Goal: Task Accomplishment & Management: Manage account settings

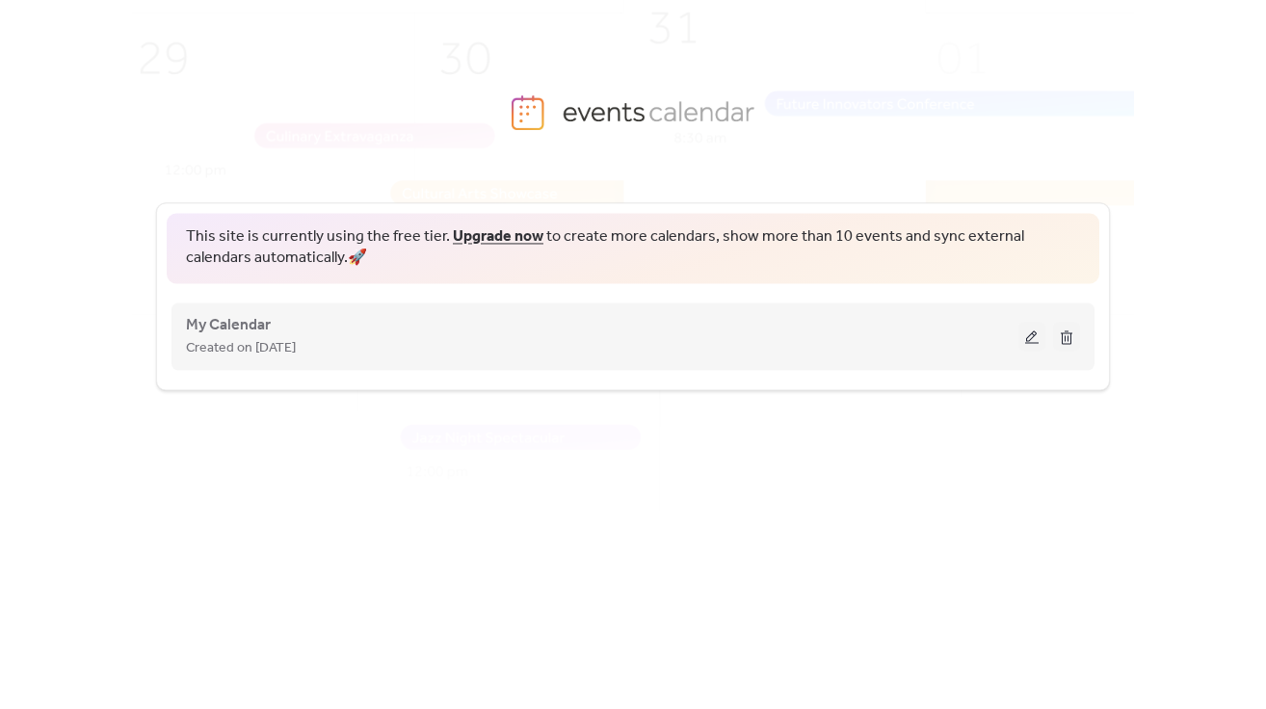
click at [1029, 337] on button at bounding box center [1032, 336] width 27 height 29
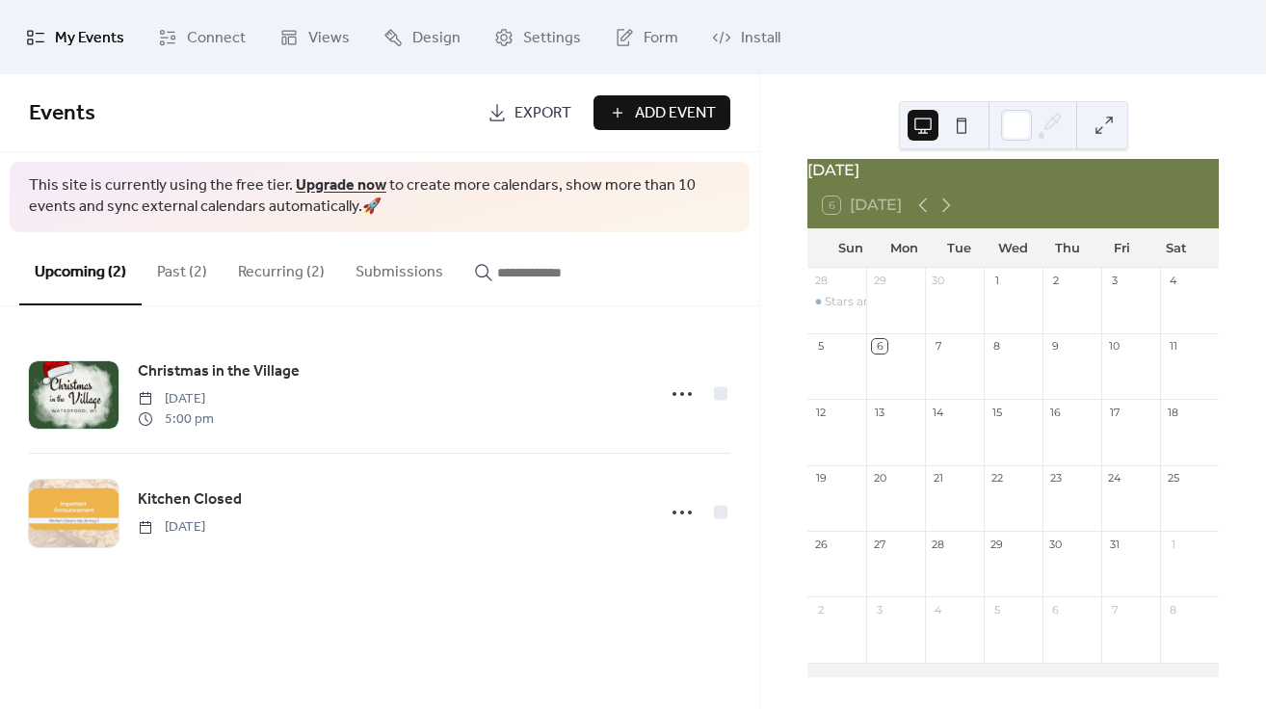
scroll to position [28, 0]
click at [268, 276] on button "Recurring (2)" at bounding box center [282, 267] width 118 height 71
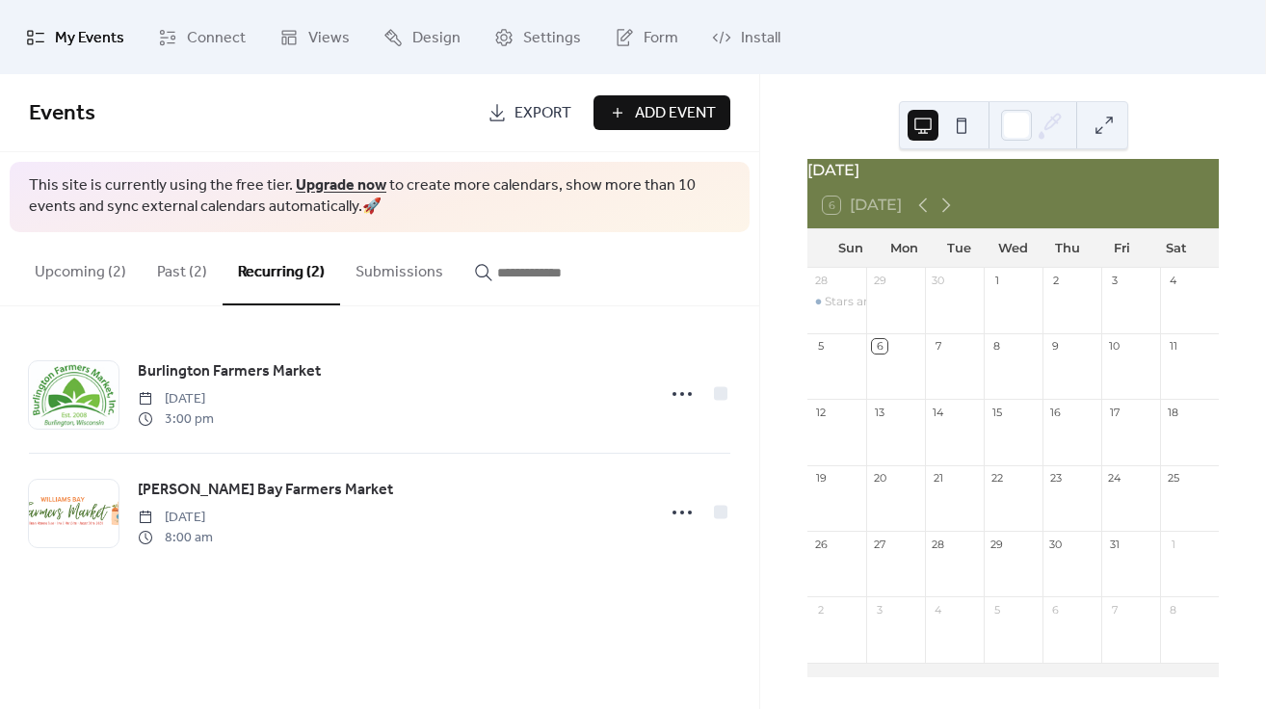
click at [166, 274] on button "Past (2)" at bounding box center [182, 267] width 81 height 71
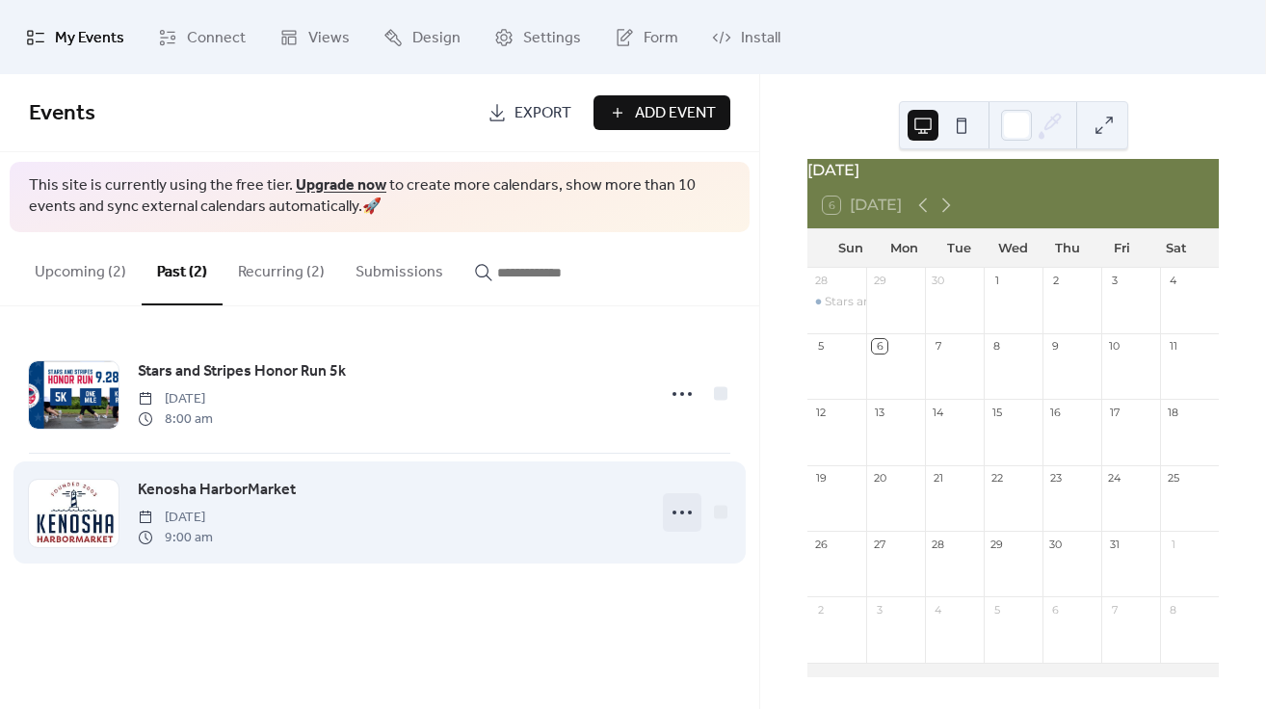
click at [681, 515] on icon at bounding box center [682, 512] width 31 height 31
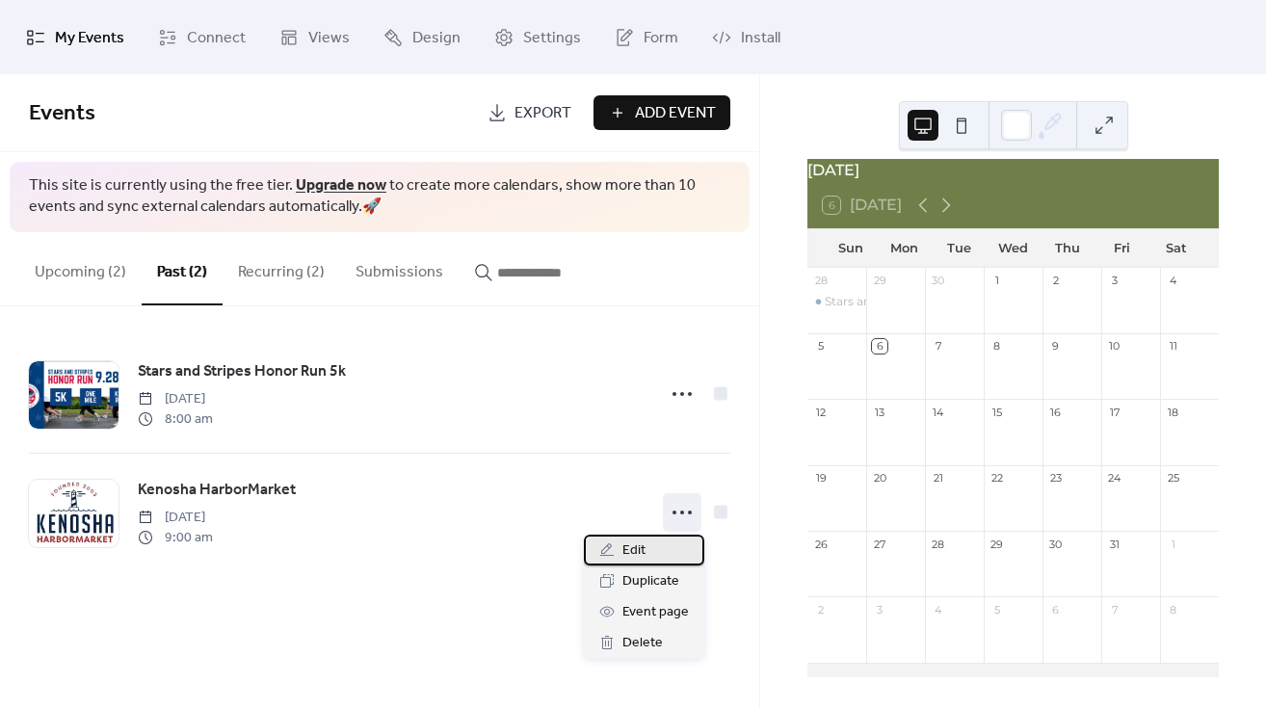
click at [641, 547] on span "Edit" at bounding box center [633, 551] width 23 height 23
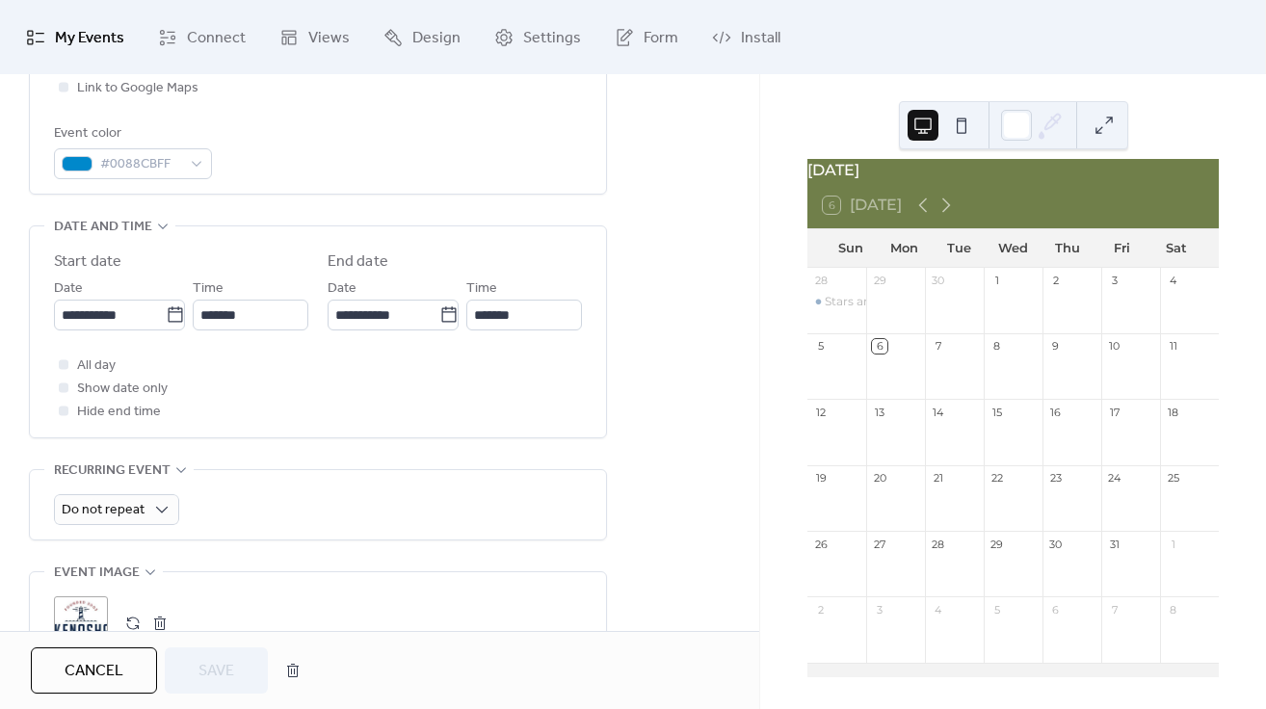
scroll to position [530, 0]
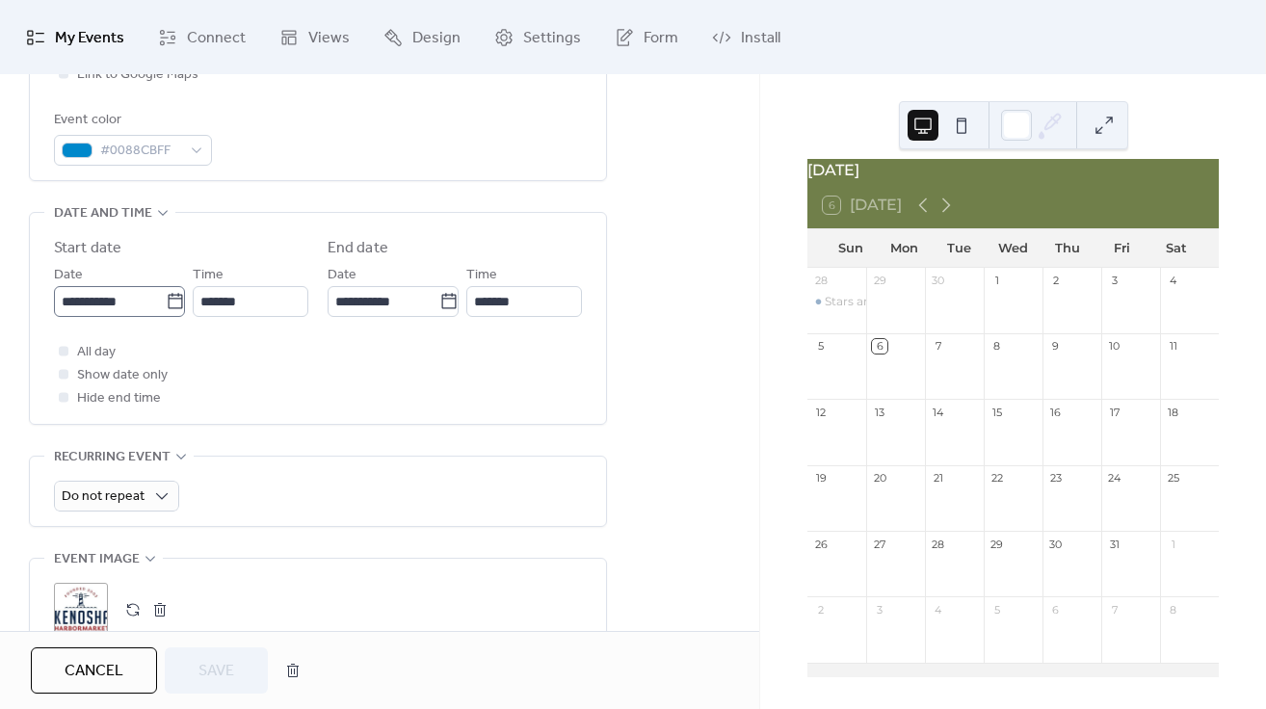
click at [168, 306] on icon at bounding box center [175, 301] width 19 height 19
click at [166, 306] on input "**********" at bounding box center [110, 301] width 112 height 31
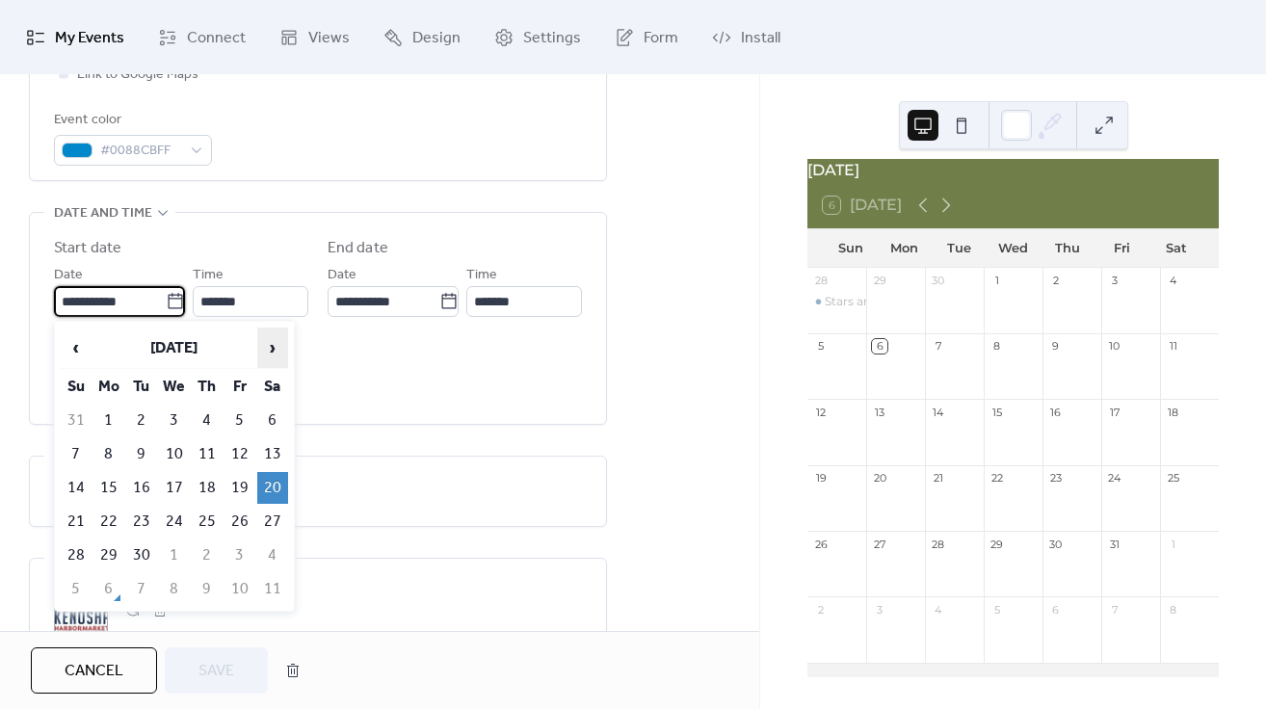
click at [278, 352] on span "›" at bounding box center [272, 348] width 29 height 39
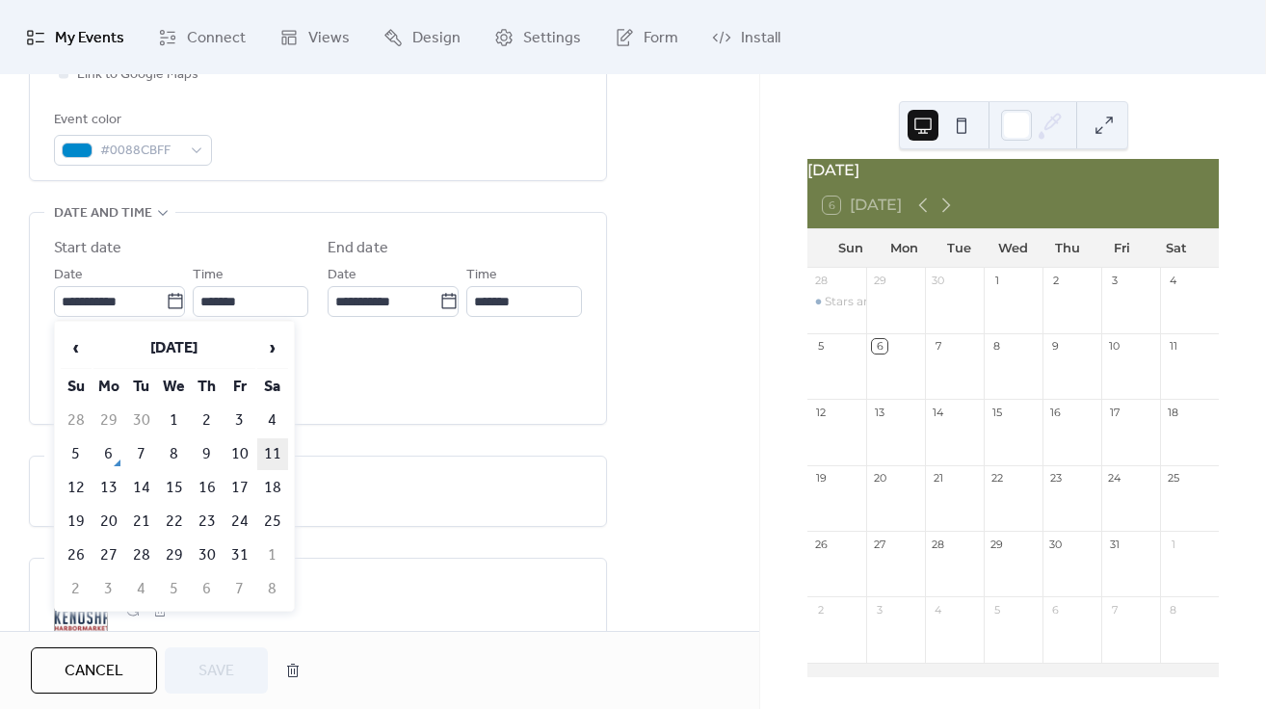
click at [275, 454] on td "11" at bounding box center [272, 454] width 31 height 32
type input "**********"
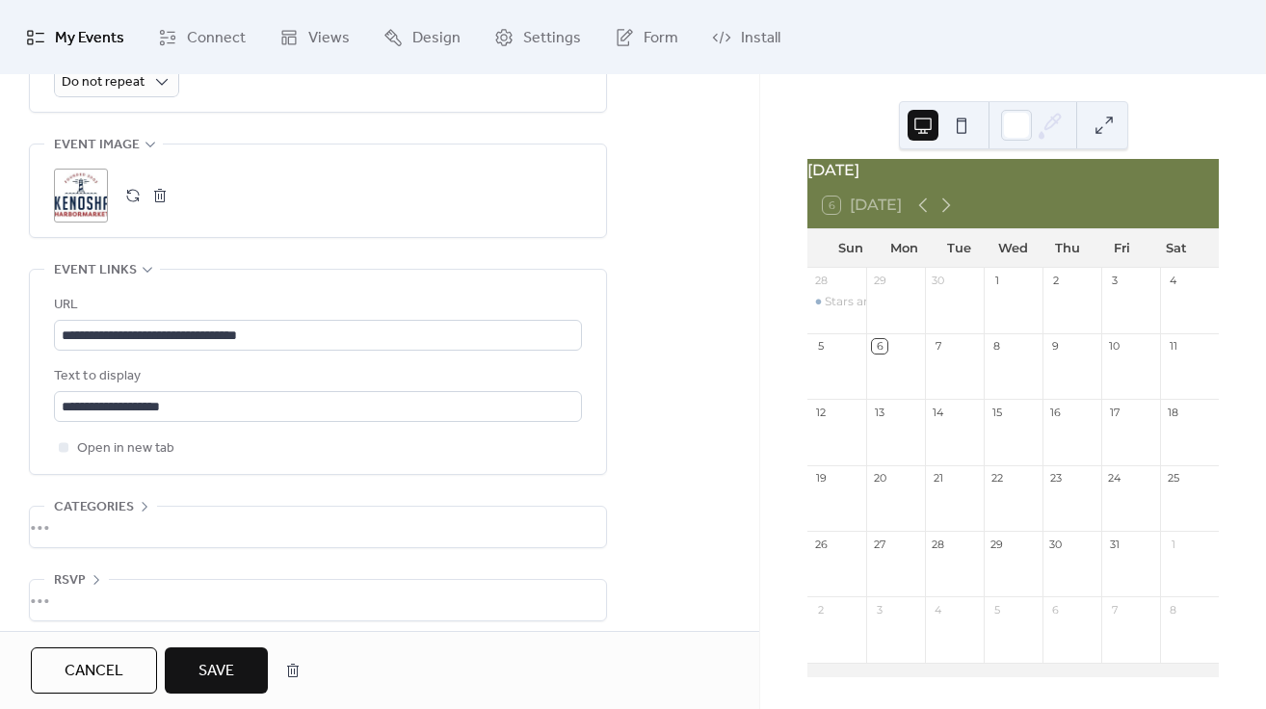
scroll to position [954, 0]
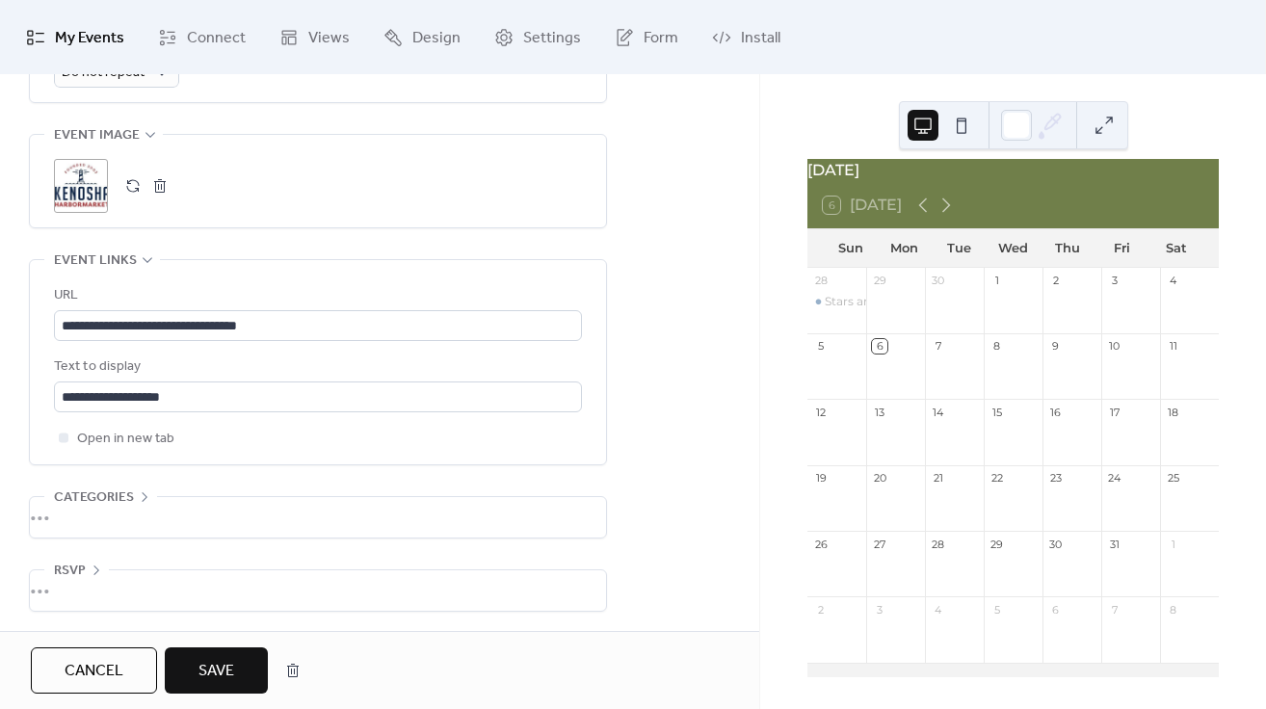
click at [220, 671] on span "Save" at bounding box center [216, 671] width 36 height 23
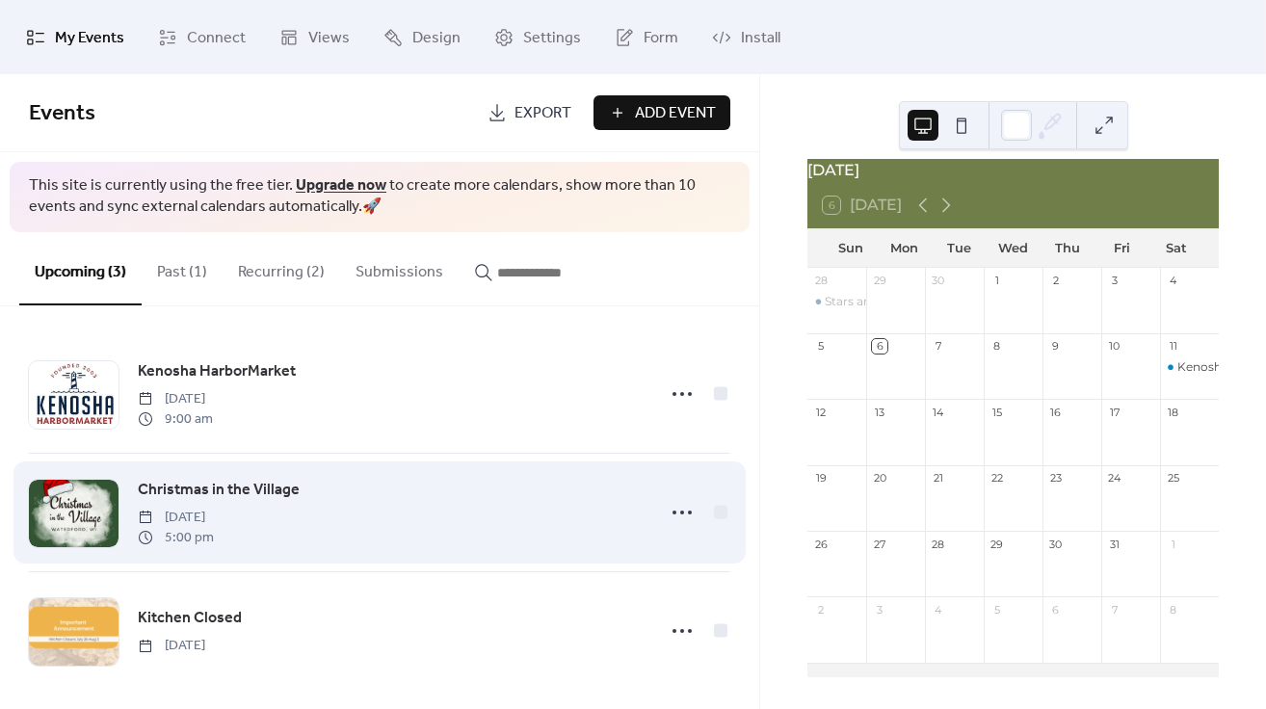
click at [408, 514] on div "Christmas in the Village [DATE] 5:00 pm" at bounding box center [391, 512] width 506 height 69
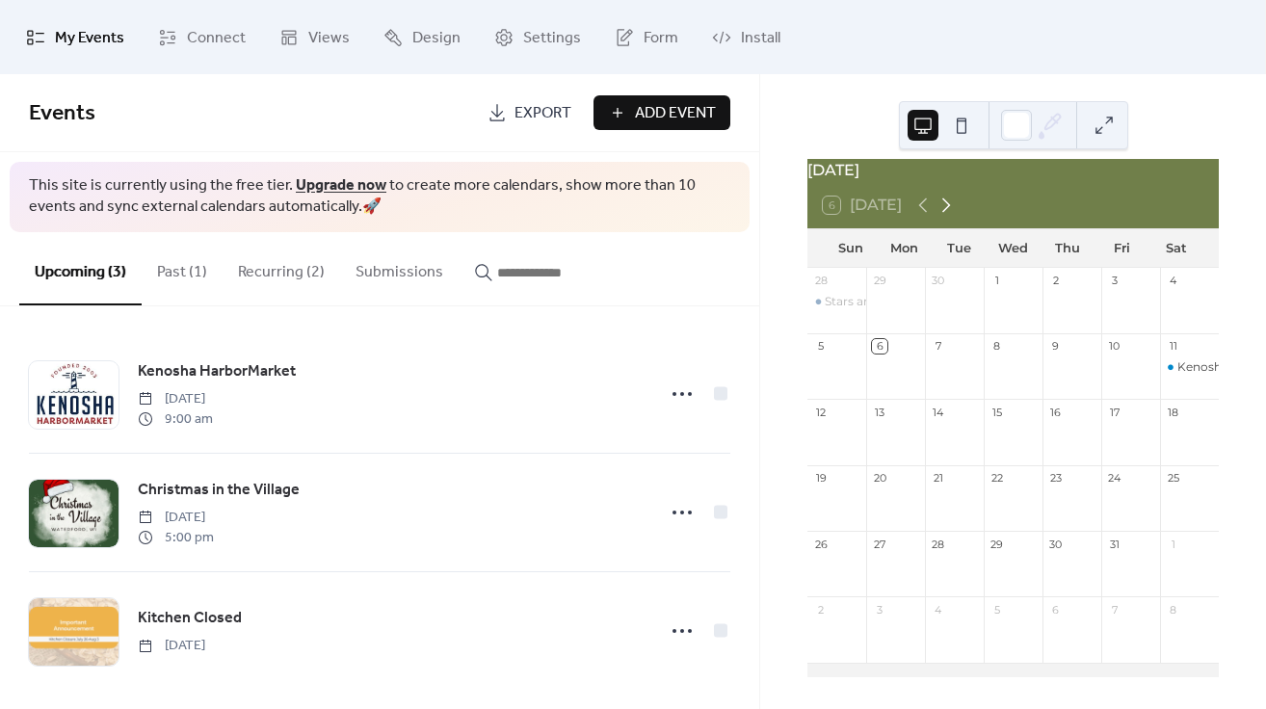
click at [948, 210] on icon at bounding box center [946, 205] width 9 height 14
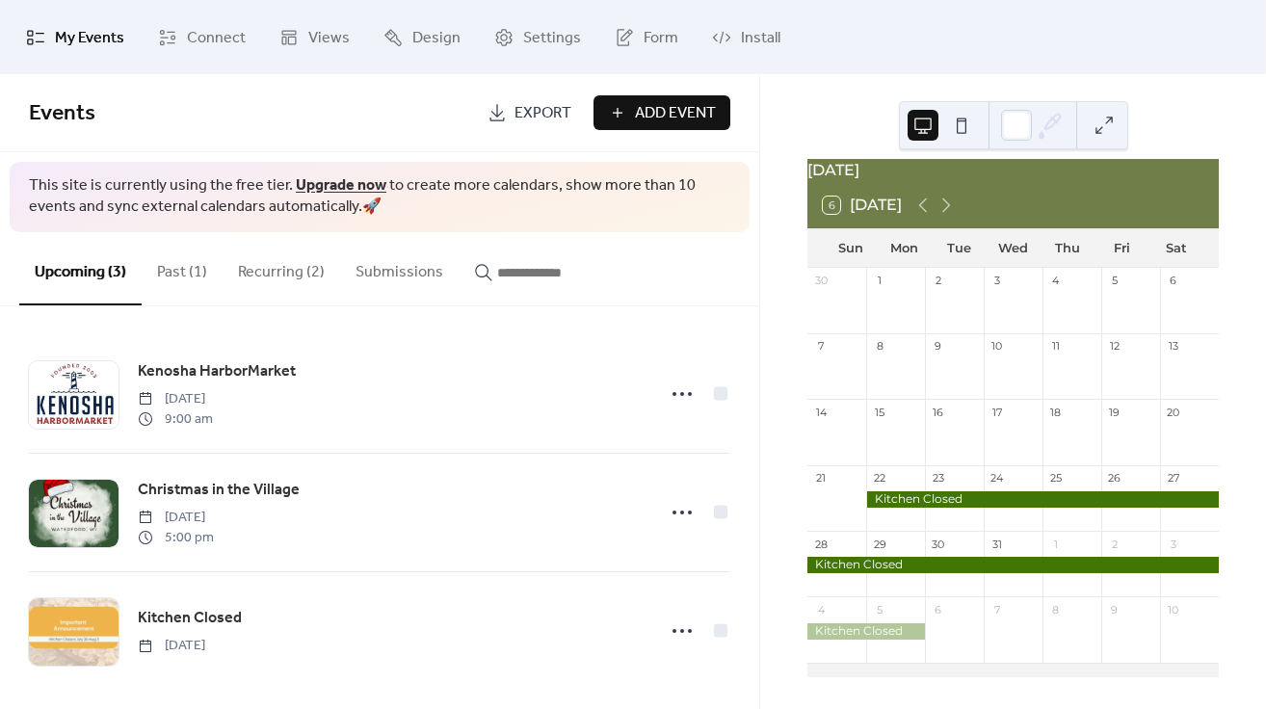
click at [246, 274] on button "Recurring (2)" at bounding box center [282, 267] width 118 height 71
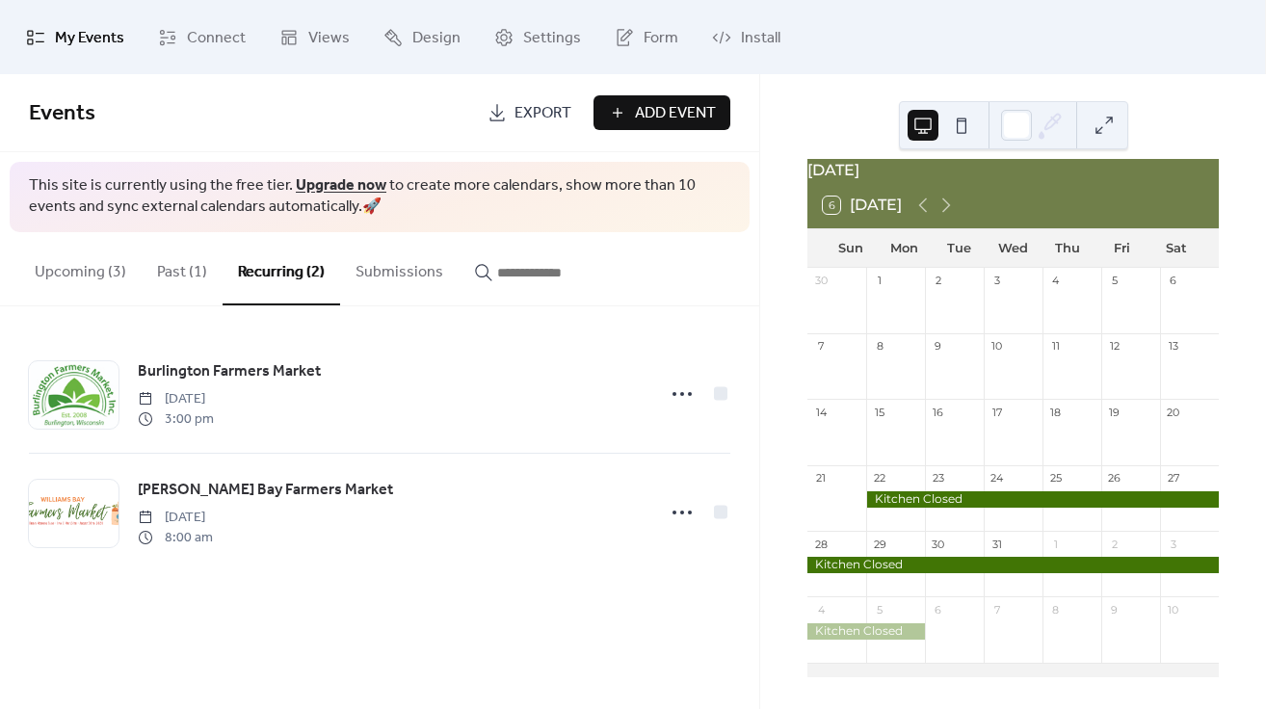
click at [186, 272] on button "Past (1)" at bounding box center [182, 267] width 81 height 71
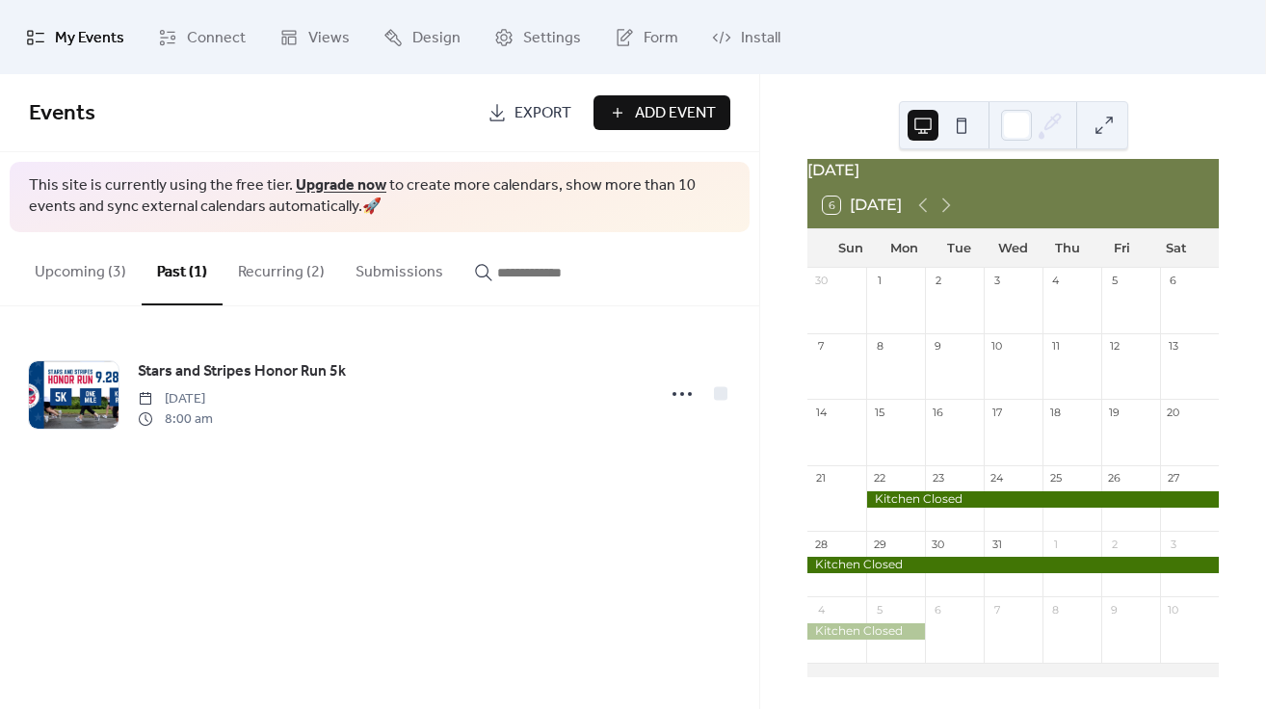
click at [66, 272] on button "Upcoming (3)" at bounding box center [80, 267] width 122 height 71
